Goal: Task Accomplishment & Management: Manage account settings

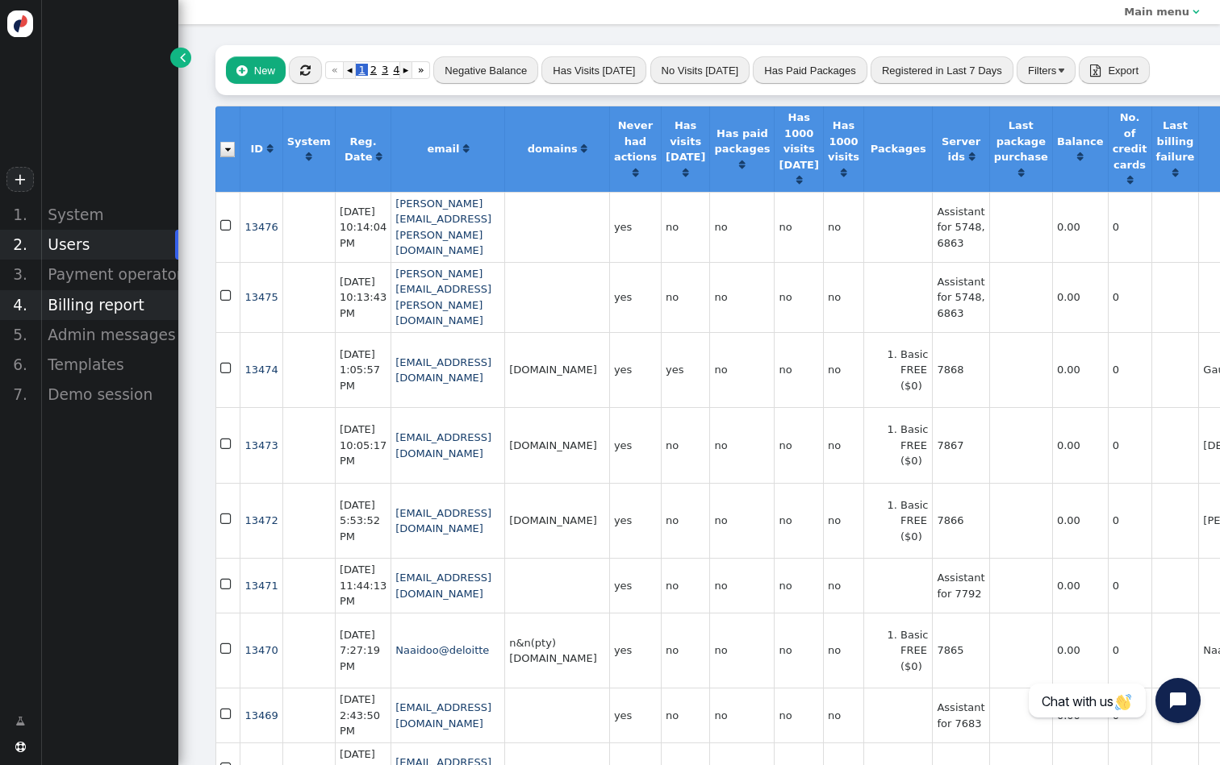
click at [148, 290] on div "Billing report" at bounding box center [109, 305] width 138 height 30
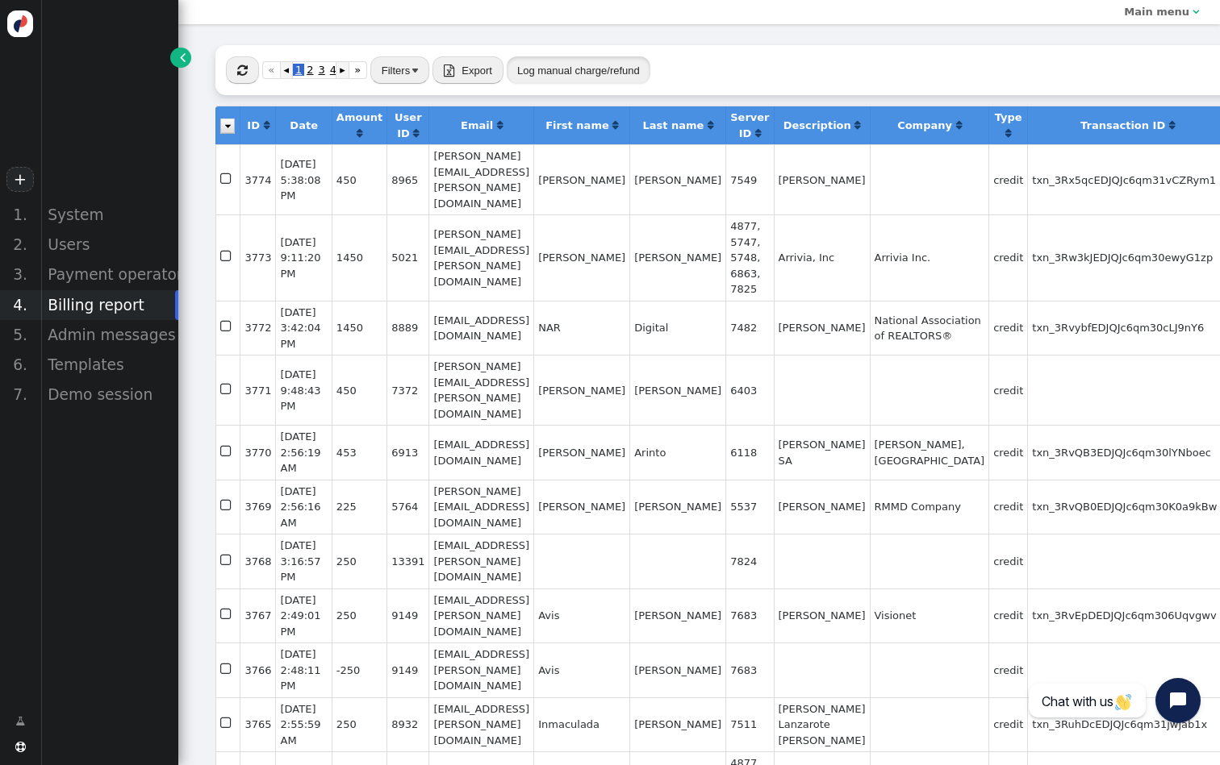
click at [573, 80] on button "Log manual charge/refund" at bounding box center [579, 69] width 144 height 27
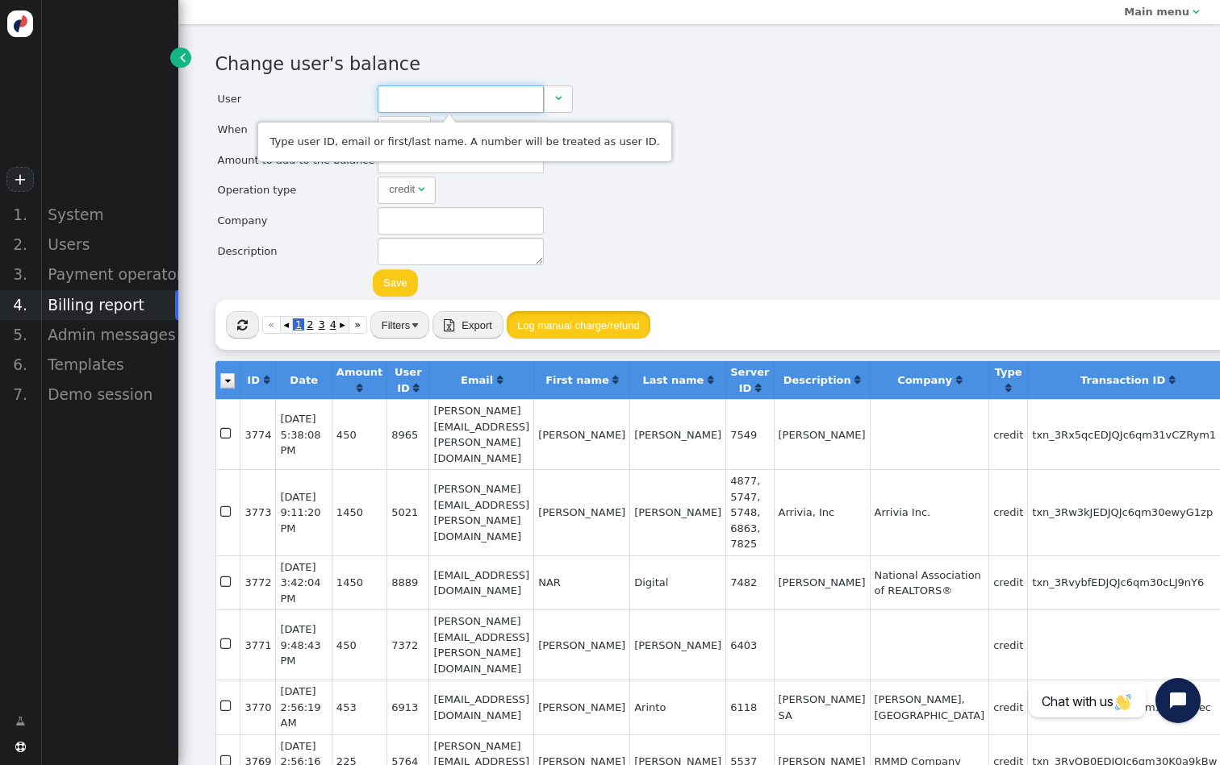
click at [498, 106] on input "text" at bounding box center [460, 98] width 166 height 27
paste input "[EMAIL_ADDRESS][DOMAIN_NAME]"
type input "9307"
click at [447, 164] on td "[EMAIL_ADDRESS][DOMAIN_NAME]" at bounding box center [471, 155] width 188 height 21
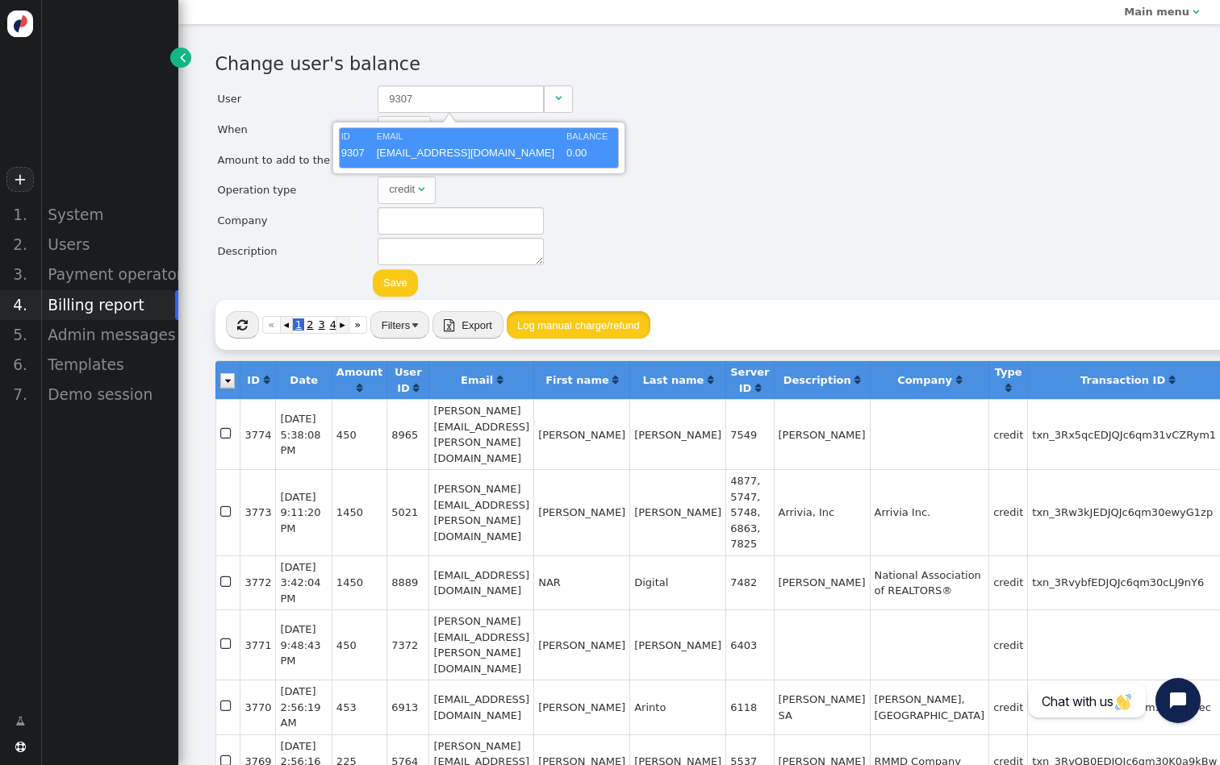
click at [647, 164] on div "Change user's balance User 9307  When Now  month dd , yyyy HH : MM : SS AM ▲ …" at bounding box center [699, 175] width 968 height 249
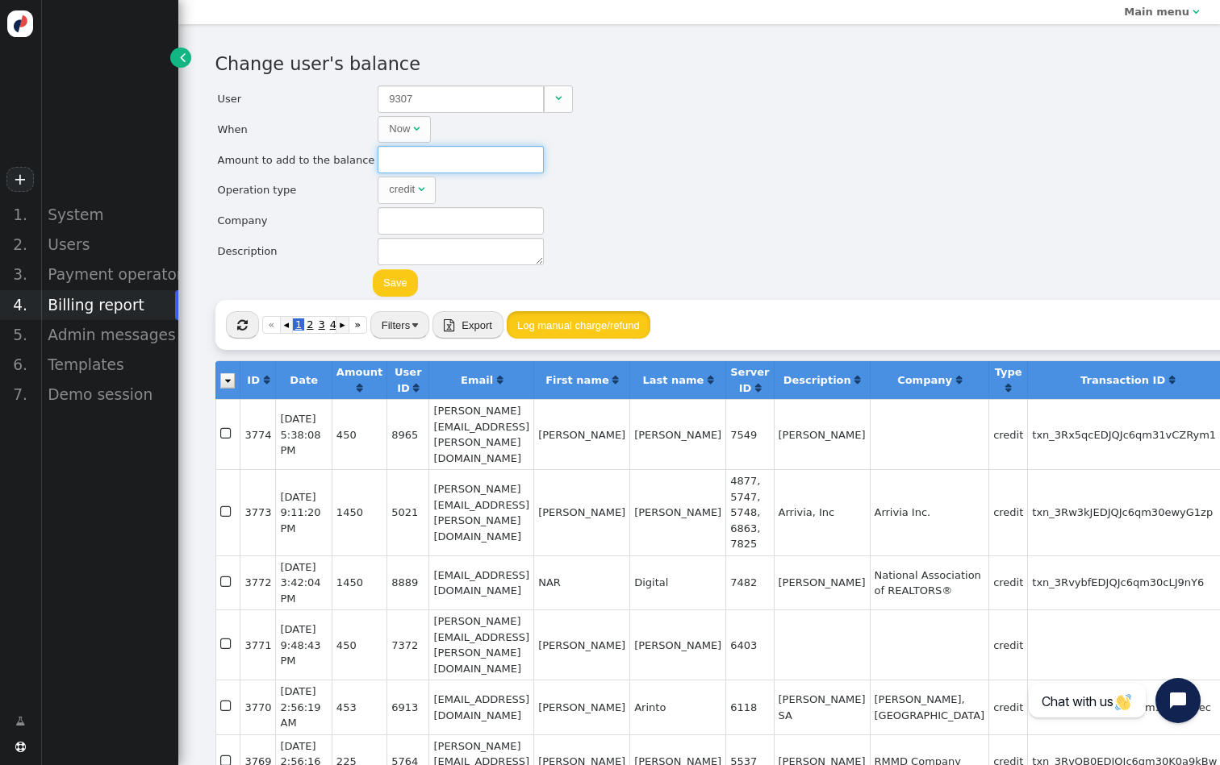
click at [491, 158] on input "text" at bounding box center [460, 159] width 166 height 27
type input "400"
click at [391, 289] on button "Save" at bounding box center [395, 282] width 45 height 27
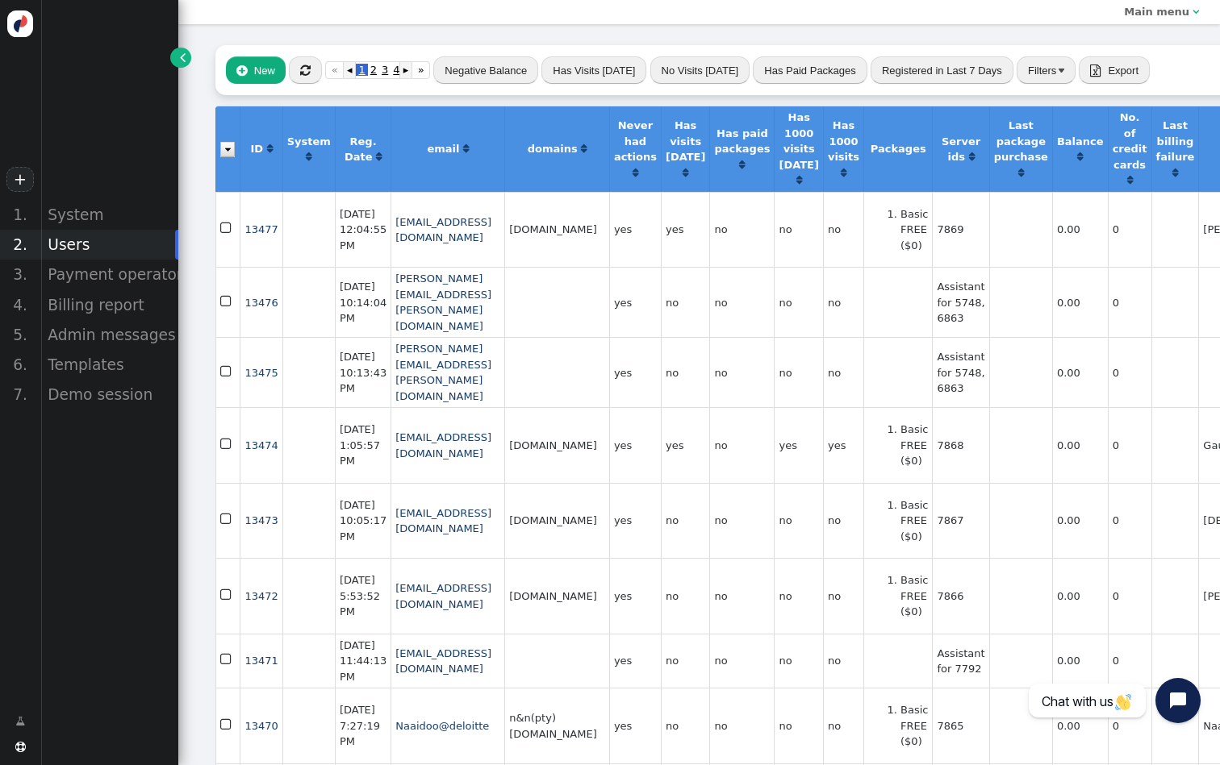
scroll to position [0, 10]
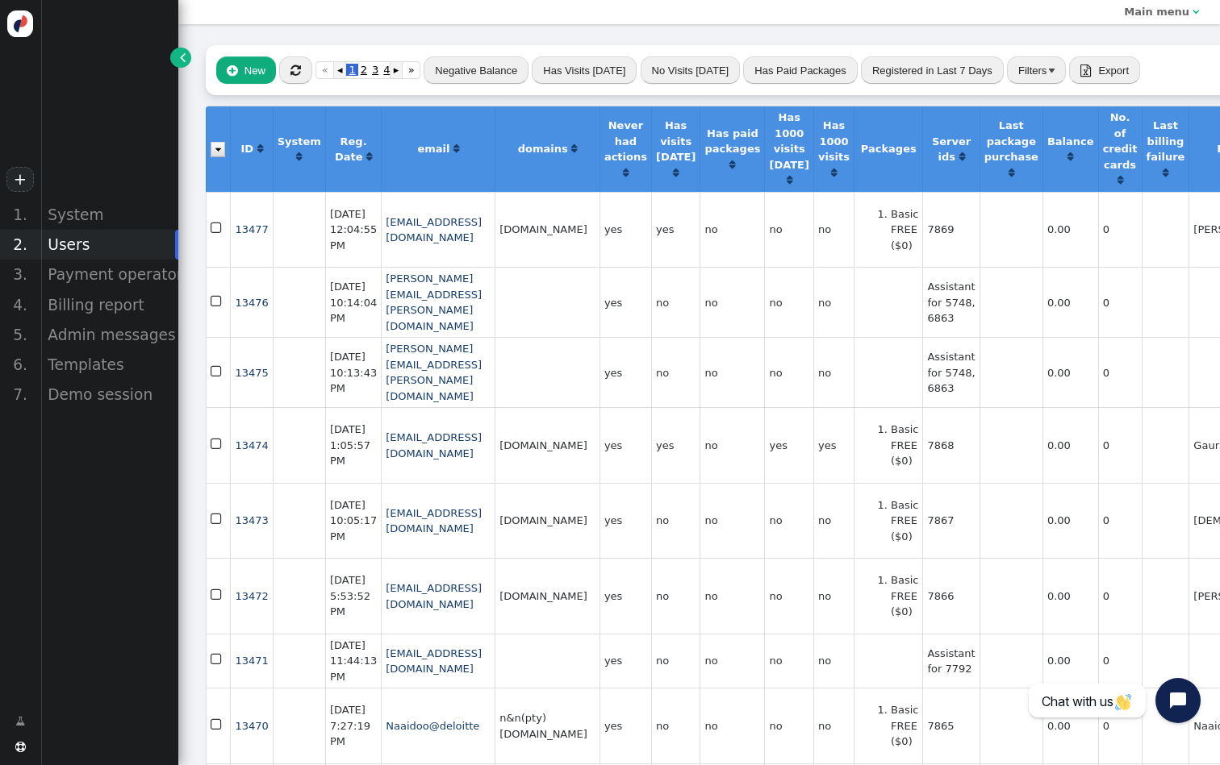
click at [312, 73] on div " New  « ◂ 1 2 3 4 ▸ » Negative Balance Has Visits [DATE] No Visits [DATE] Has…" at bounding box center [924, 70] width 1437 height 50
click at [308, 73] on button "" at bounding box center [295, 69] width 33 height 27
click at [302, 69] on button "" at bounding box center [295, 69] width 33 height 27
click at [102, 226] on div "System" at bounding box center [109, 215] width 138 height 30
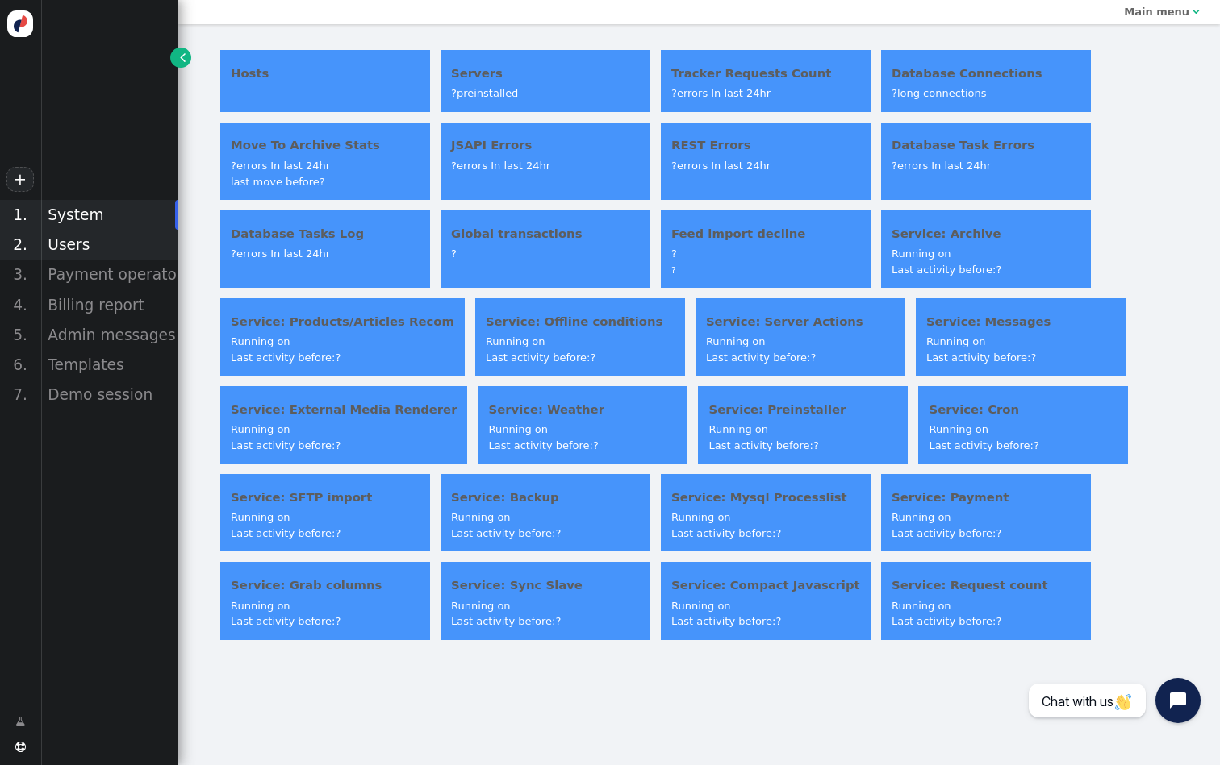
click at [84, 249] on div "Users" at bounding box center [109, 245] width 138 height 30
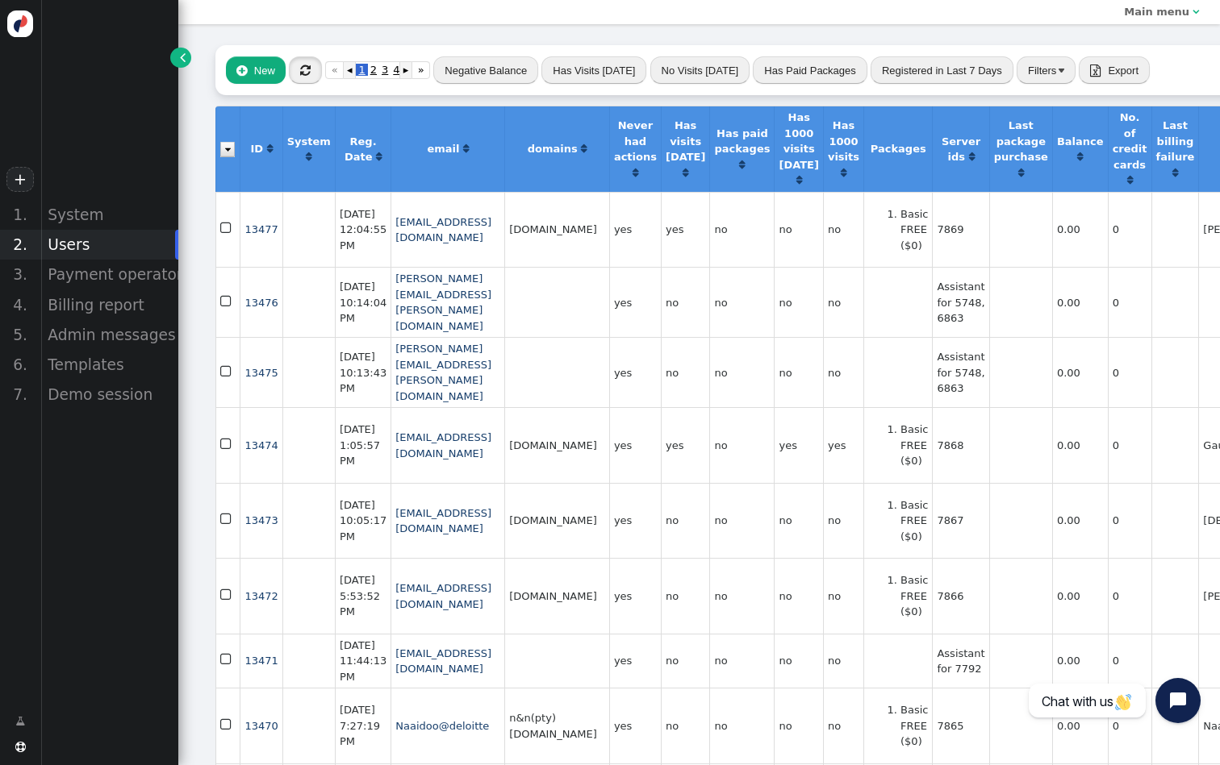
click at [304, 73] on span "" at bounding box center [305, 71] width 10 height 12
click at [303, 67] on span "" at bounding box center [305, 71] width 10 height 12
